Goal: Answer question/provide support

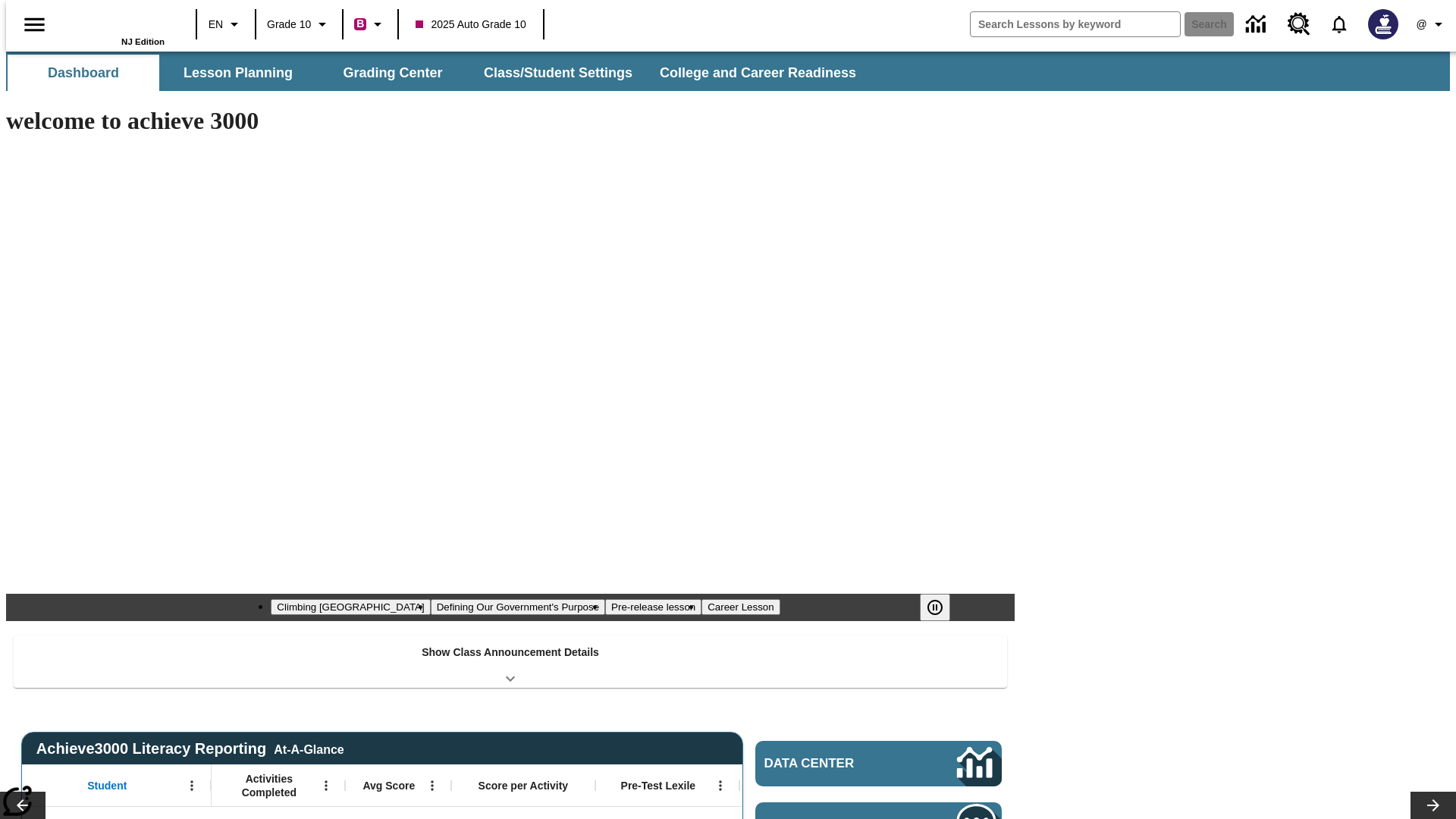
type input "-1"
click at [387, 73] on button "Grading Center" at bounding box center [392, 72] width 152 height 36
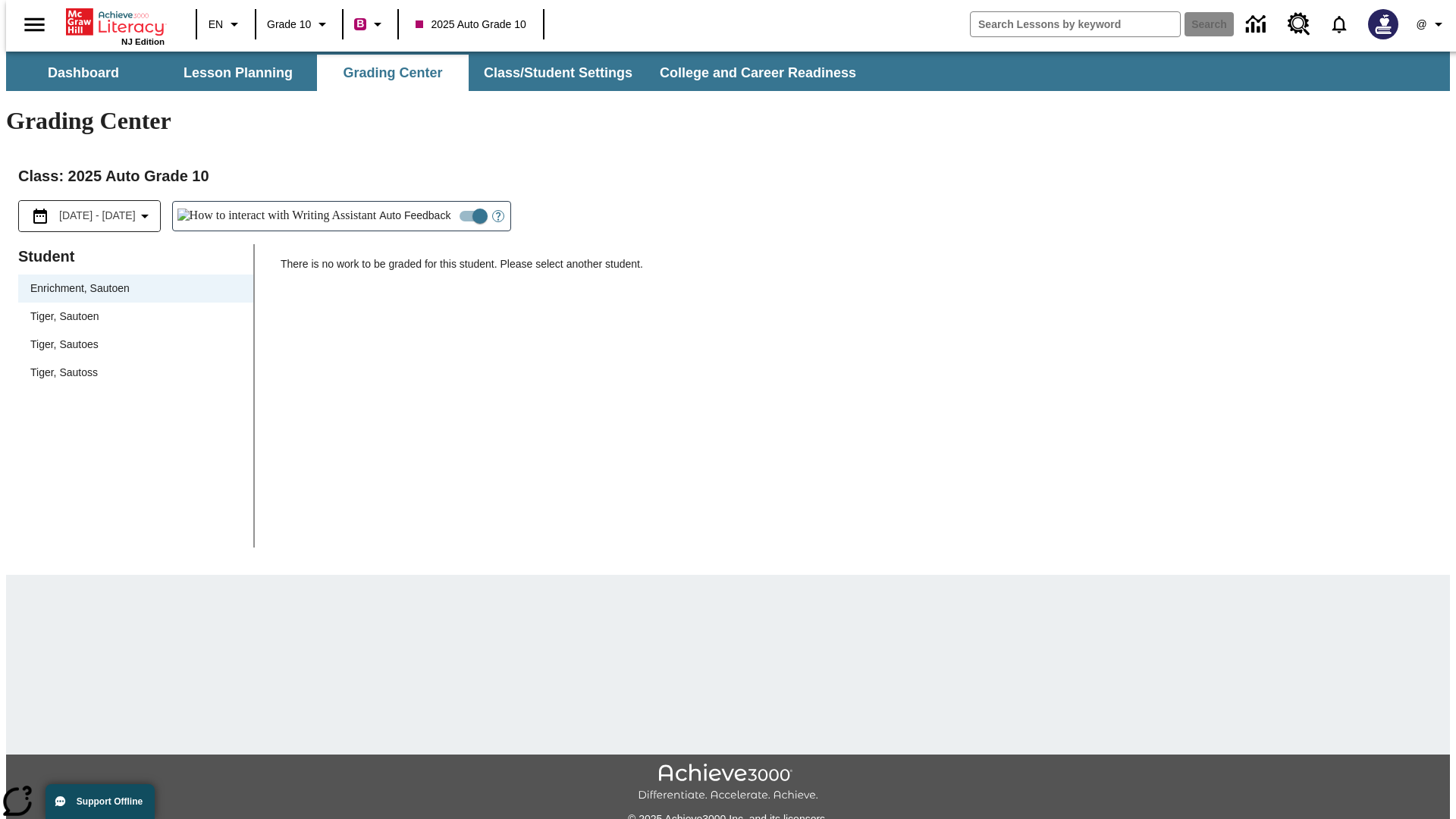
click at [131, 309] on span "Tiger, Sautoen" at bounding box center [136, 317] width 211 height 16
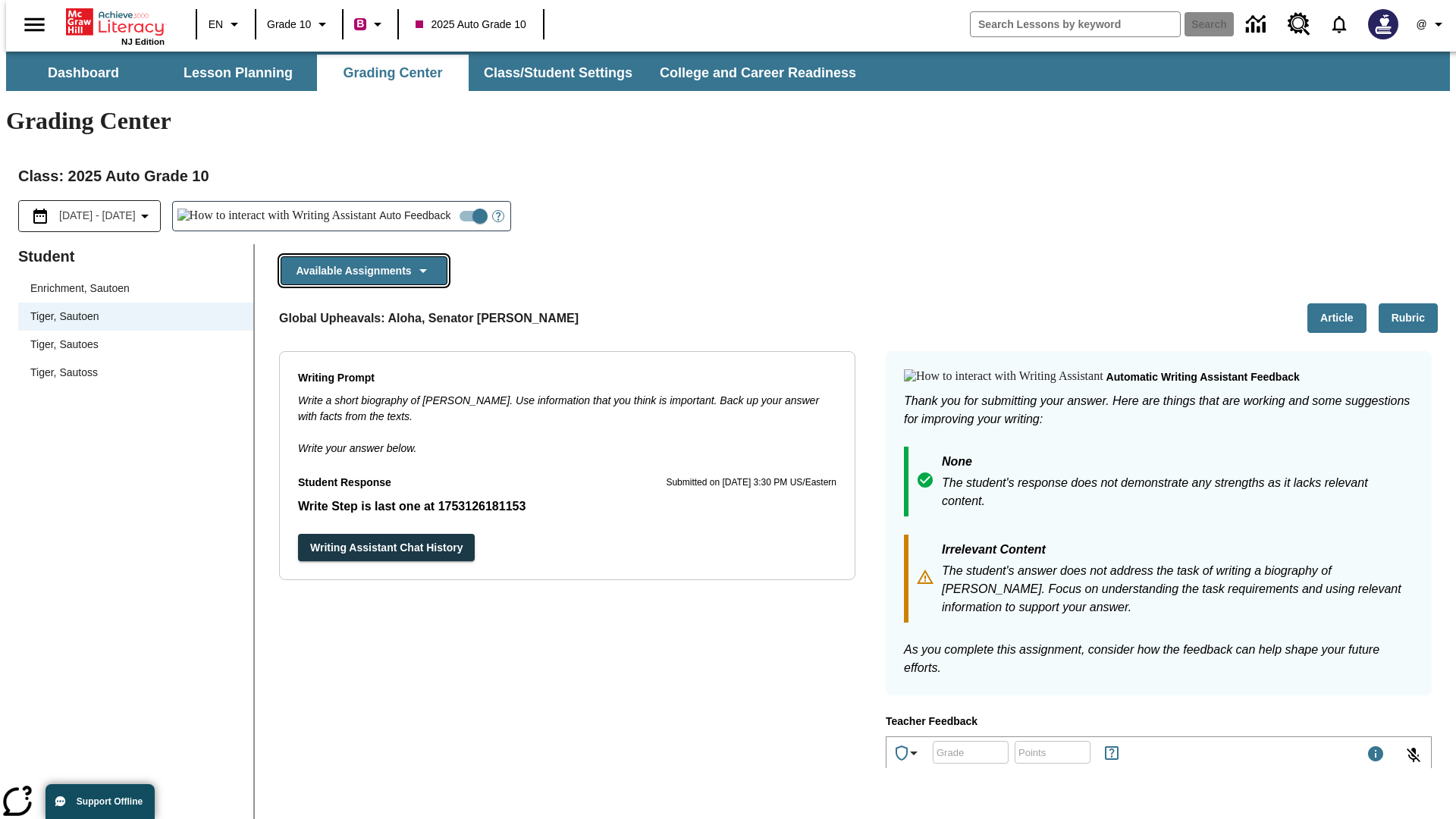
click at [359, 257] on button "Available Assignments" at bounding box center [364, 271] width 167 height 30
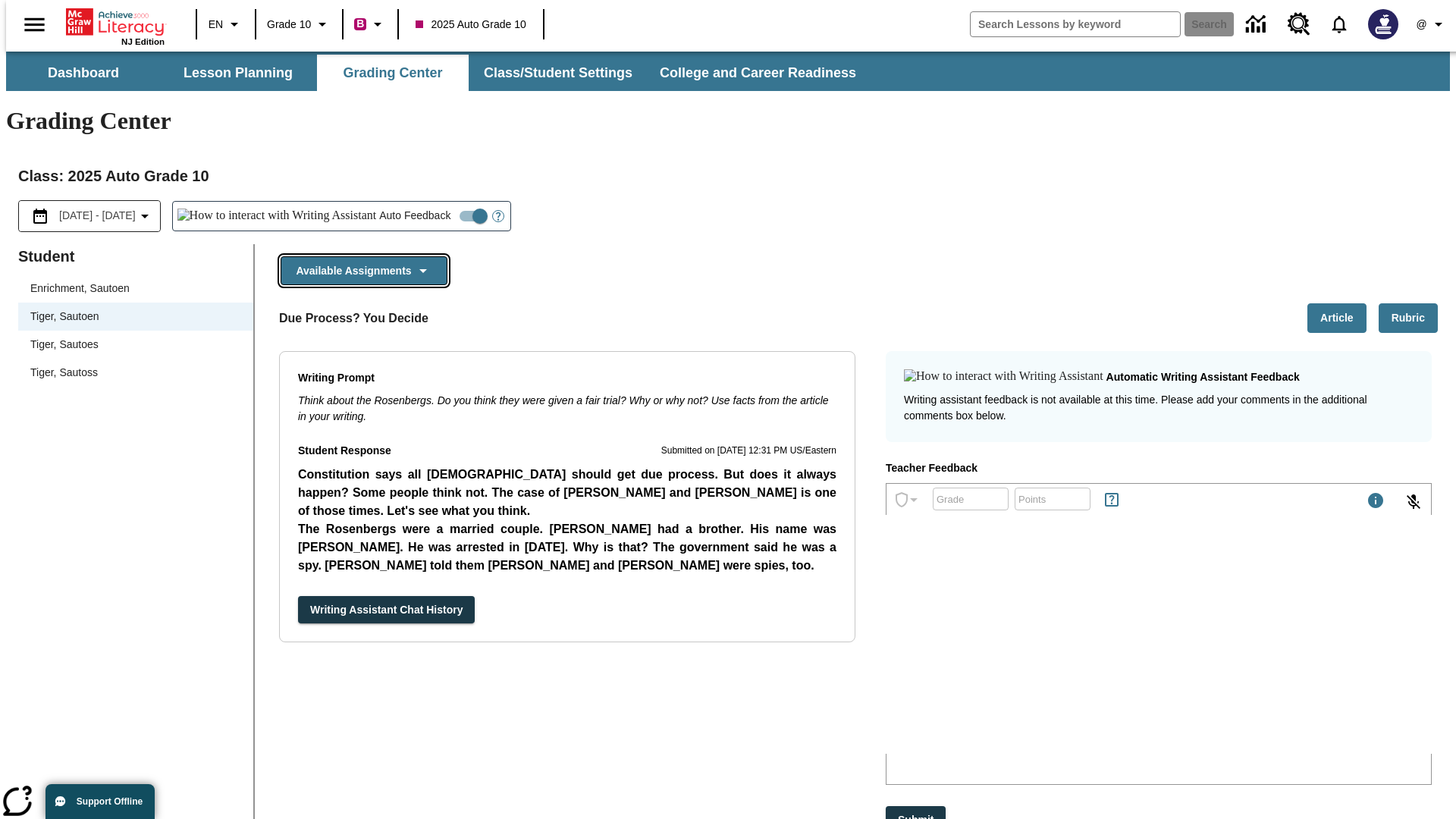
scroll to position [1200, 0]
click at [298, 596] on button "Writing Assistant Chat History" at bounding box center [387, 610] width 176 height 28
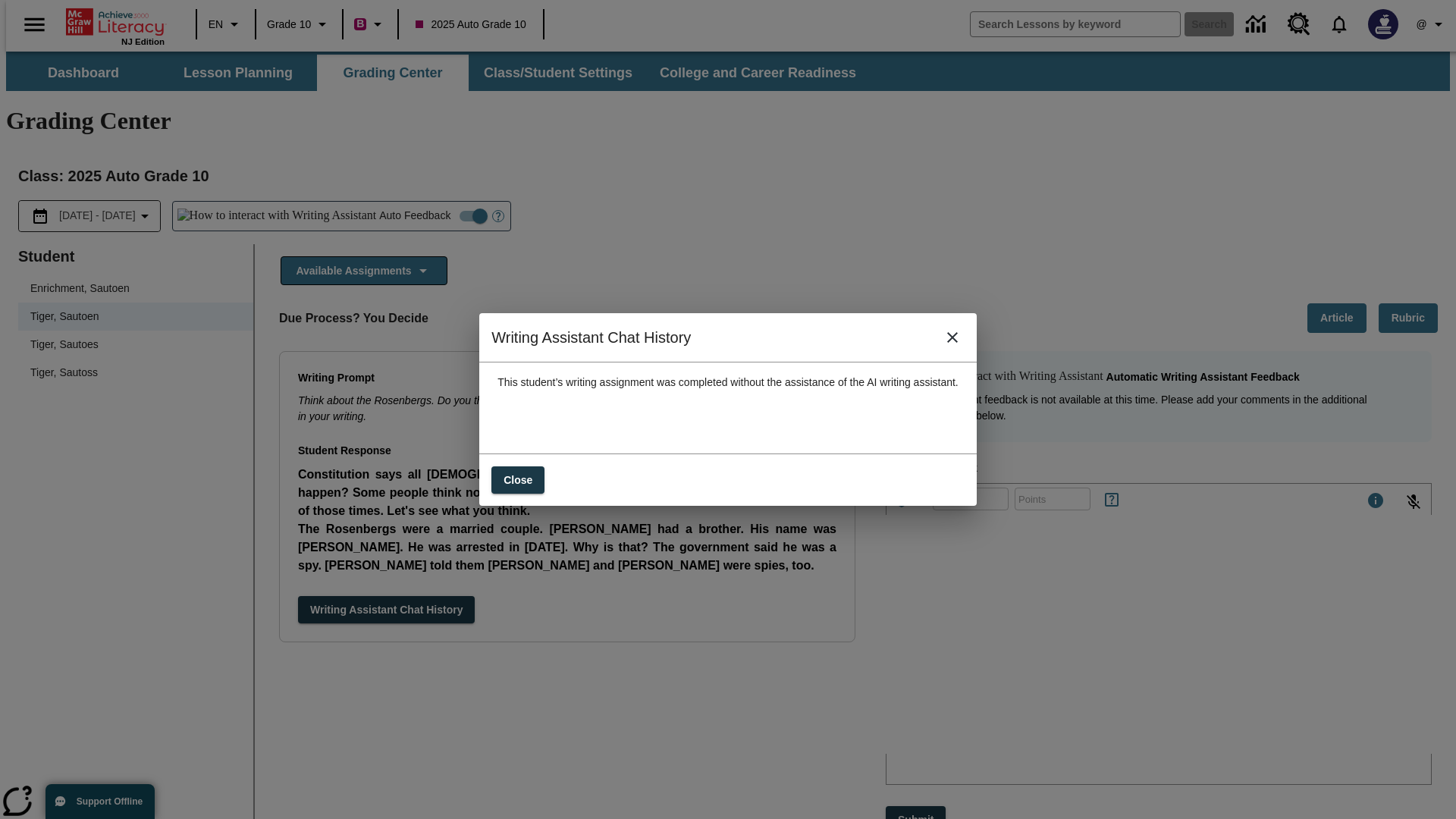
scroll to position [0, 0]
